Goal: Obtain resource: Download file/media

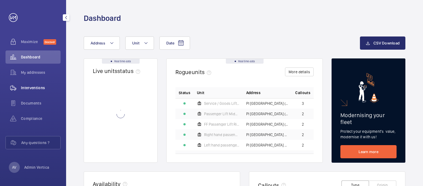
click at [33, 88] on span "Interventions" at bounding box center [41, 88] width 40 height 6
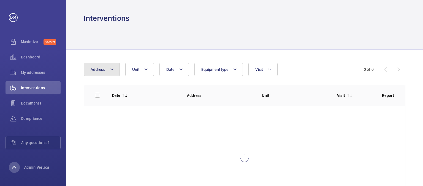
click at [110, 71] on mat-icon at bounding box center [111, 69] width 4 height 7
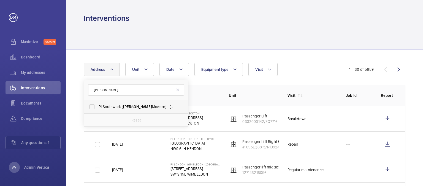
type input "[PERSON_NAME]"
click at [118, 109] on span "PI Southwark ( [PERSON_NAME][GEOGRAPHIC_DATA]) - [STREET_ADDRESS]" at bounding box center [136, 107] width 76 height 6
click at [97, 109] on input "PI Southwark ( [PERSON_NAME][GEOGRAPHIC_DATA]) - [STREET_ADDRESS]" at bounding box center [91, 107] width 11 height 11
checkbox input "true"
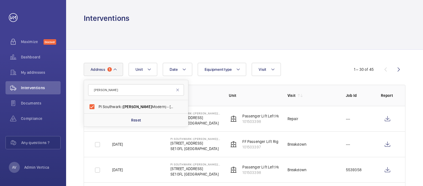
click at [308, 45] on div at bounding box center [244, 36] width 321 height 26
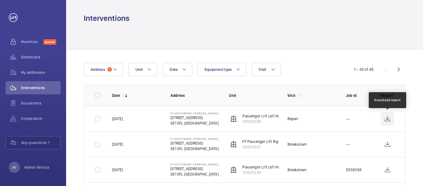
click at [388, 117] on wm-front-icon-button at bounding box center [386, 119] width 13 height 13
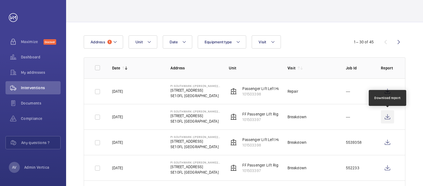
click at [387, 117] on wm-front-icon-button at bounding box center [386, 117] width 13 height 13
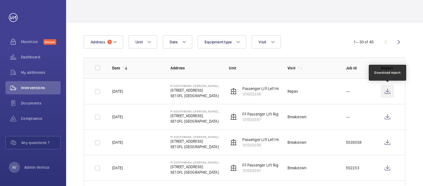
click at [387, 92] on wm-front-icon-button at bounding box center [386, 91] width 13 height 13
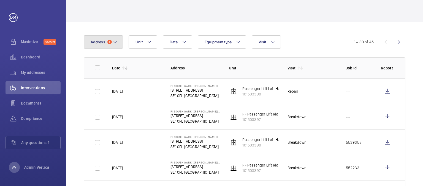
click at [96, 42] on span "Address" at bounding box center [97, 42] width 15 height 4
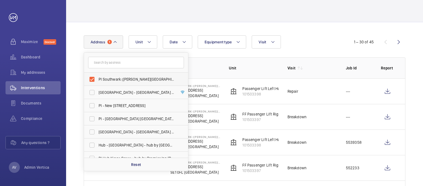
click at [90, 79] on label "PI Southwark ([PERSON_NAME][GEOGRAPHIC_DATA]) - [STREET_ADDRESS]" at bounding box center [132, 79] width 96 height 13
click at [90, 79] on input "PI Southwark ([PERSON_NAME][GEOGRAPHIC_DATA]) - [STREET_ADDRESS]" at bounding box center [91, 79] width 11 height 11
checkbox input "false"
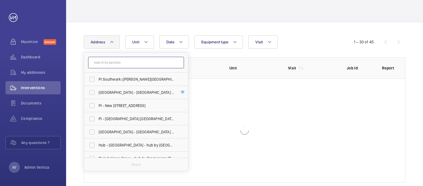
click at [100, 65] on input "text" at bounding box center [136, 63] width 96 height 12
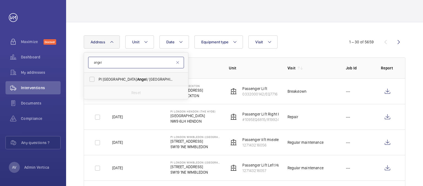
type input "angel"
click at [117, 82] on label "PI [GEOGRAPHIC_DATA] Angel / [GEOGRAPHIC_DATA] - [STREET_ADDRESS]" at bounding box center [132, 79] width 96 height 13
click at [97, 82] on input "PI [GEOGRAPHIC_DATA] Angel / [GEOGRAPHIC_DATA] - [STREET_ADDRESS]" at bounding box center [91, 79] width 11 height 11
checkbox input "true"
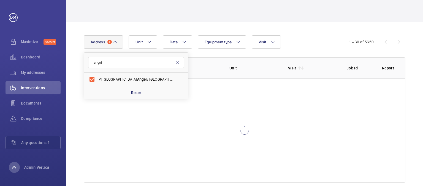
click at [287, 28] on div "Date Address 1 angel [GEOGRAPHIC_DATA] - [STREET_ADDRESS] Reset Unit Equipment …" at bounding box center [244, 109] width 356 height 174
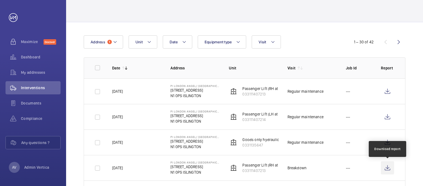
click at [383, 171] on wm-front-icon-button at bounding box center [386, 168] width 13 height 13
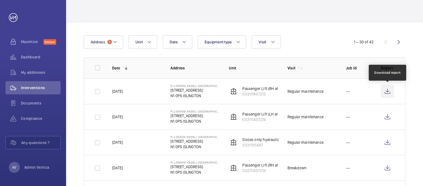
click at [391, 87] on wm-front-icon-button at bounding box center [386, 91] width 13 height 13
